Goal: Find specific page/section: Find specific page/section

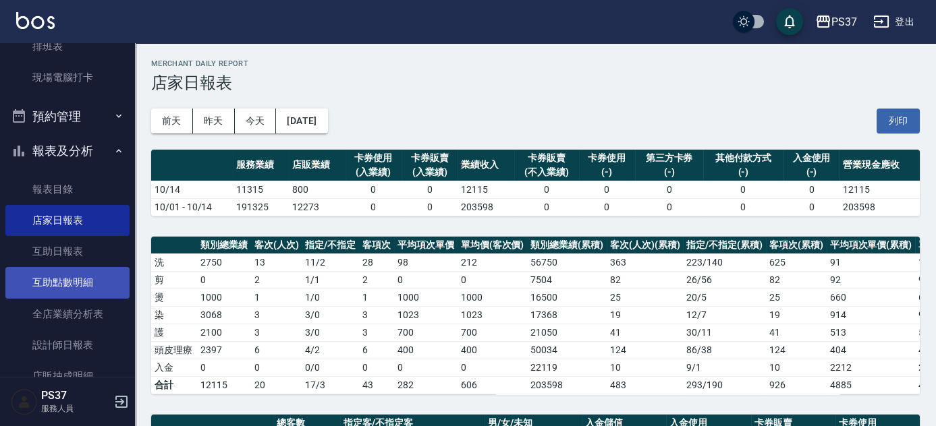
scroll to position [486, 0]
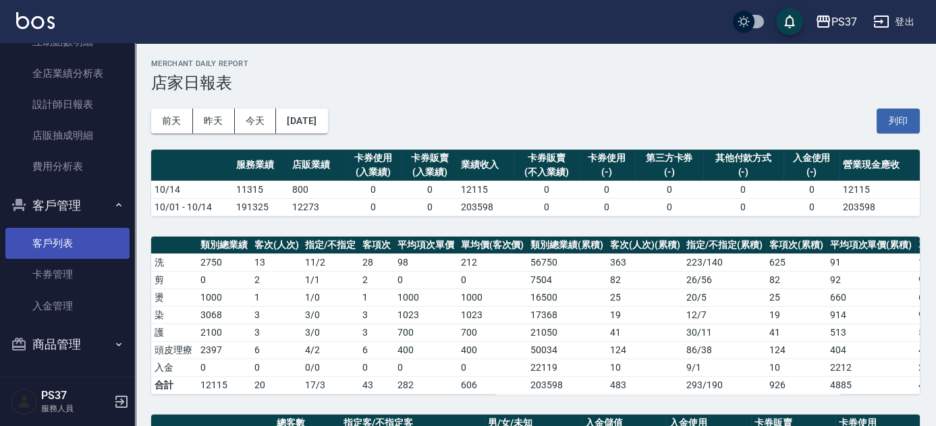
click at [53, 237] on link "客戶列表" at bounding box center [67, 243] width 124 height 31
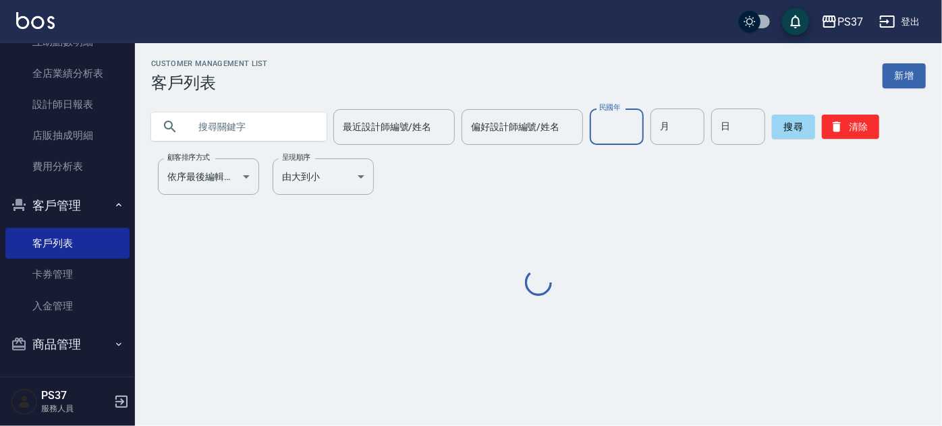
click at [617, 125] on input "民國年" at bounding box center [617, 127] width 54 height 36
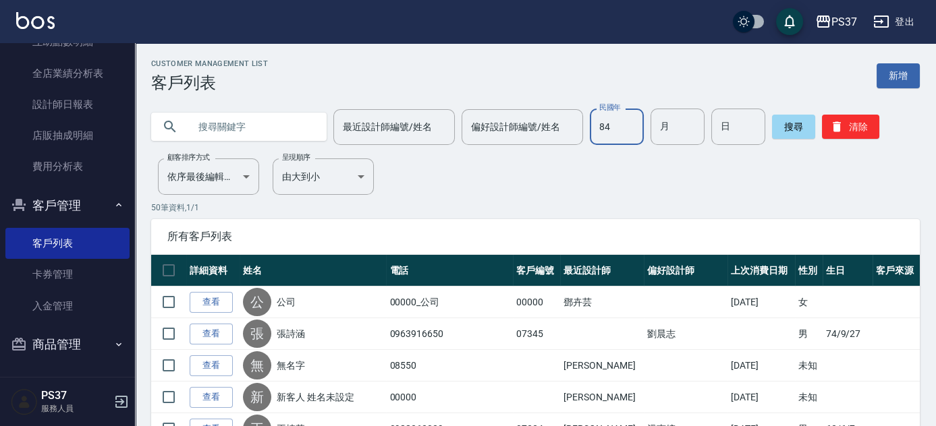
type input "84"
type input "04"
type input "26"
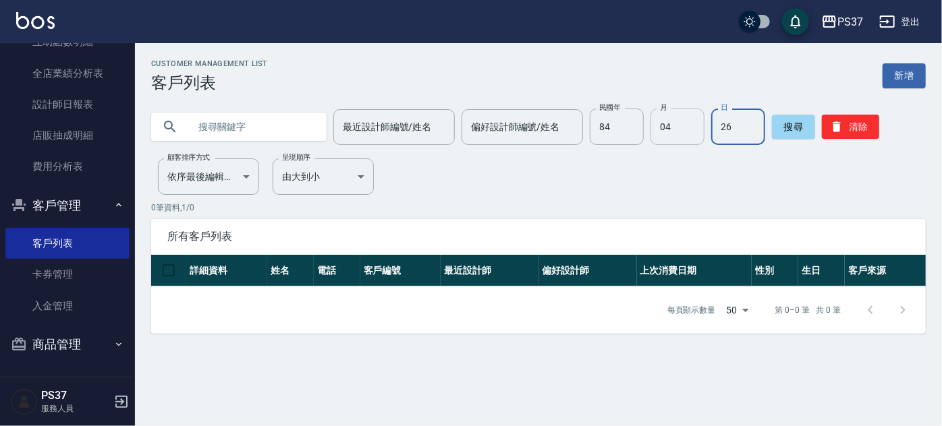
click at [695, 138] on input "04" at bounding box center [677, 127] width 54 height 36
type input "09"
click at [844, 117] on button "清除" at bounding box center [850, 127] width 57 height 24
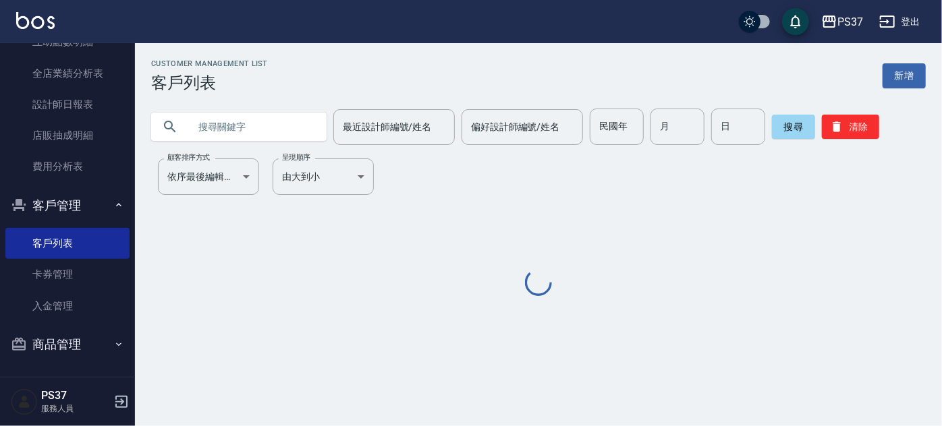
click at [233, 120] on input "text" at bounding box center [252, 127] width 127 height 36
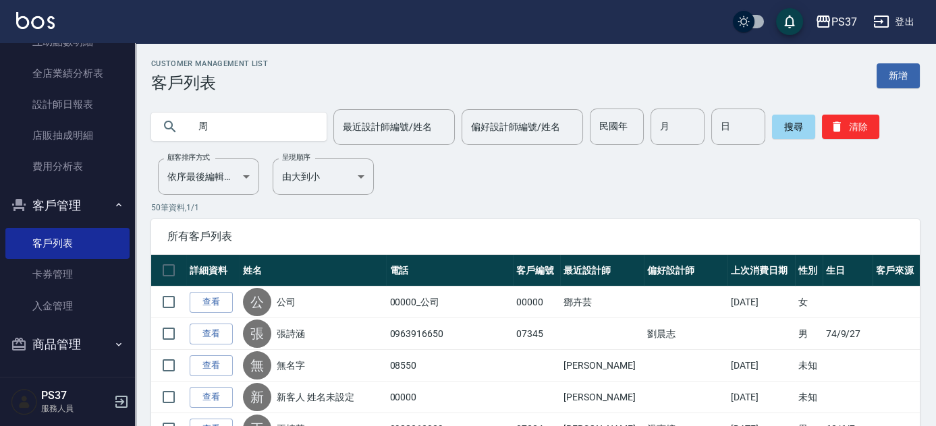
type input "周"
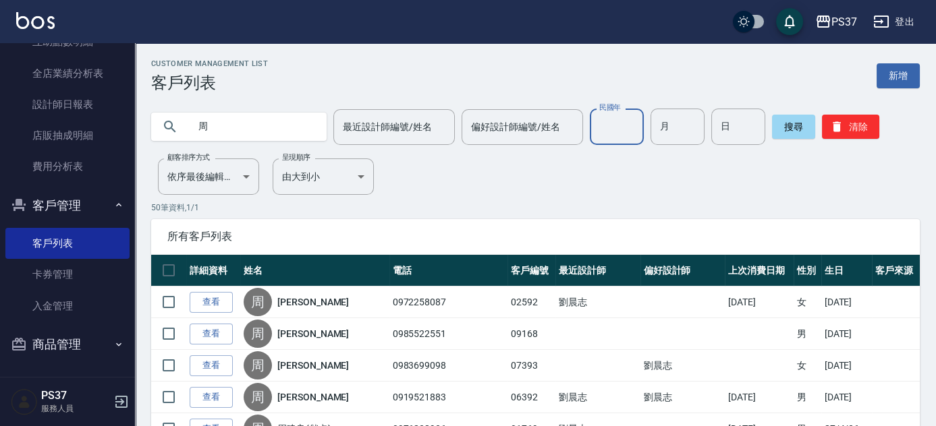
drag, startPoint x: 621, startPoint y: 128, endPoint x: 623, endPoint y: 135, distance: 7.3
click at [622, 128] on input "民國年" at bounding box center [617, 127] width 54 height 36
type input "85"
type input "3"
type input "19"
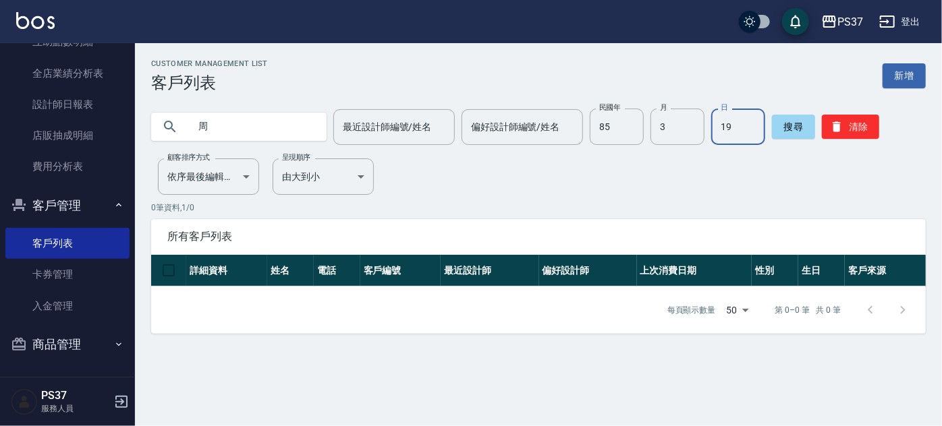
click at [208, 121] on input "周" at bounding box center [252, 127] width 127 height 36
